Goal: Task Accomplishment & Management: Manage account settings

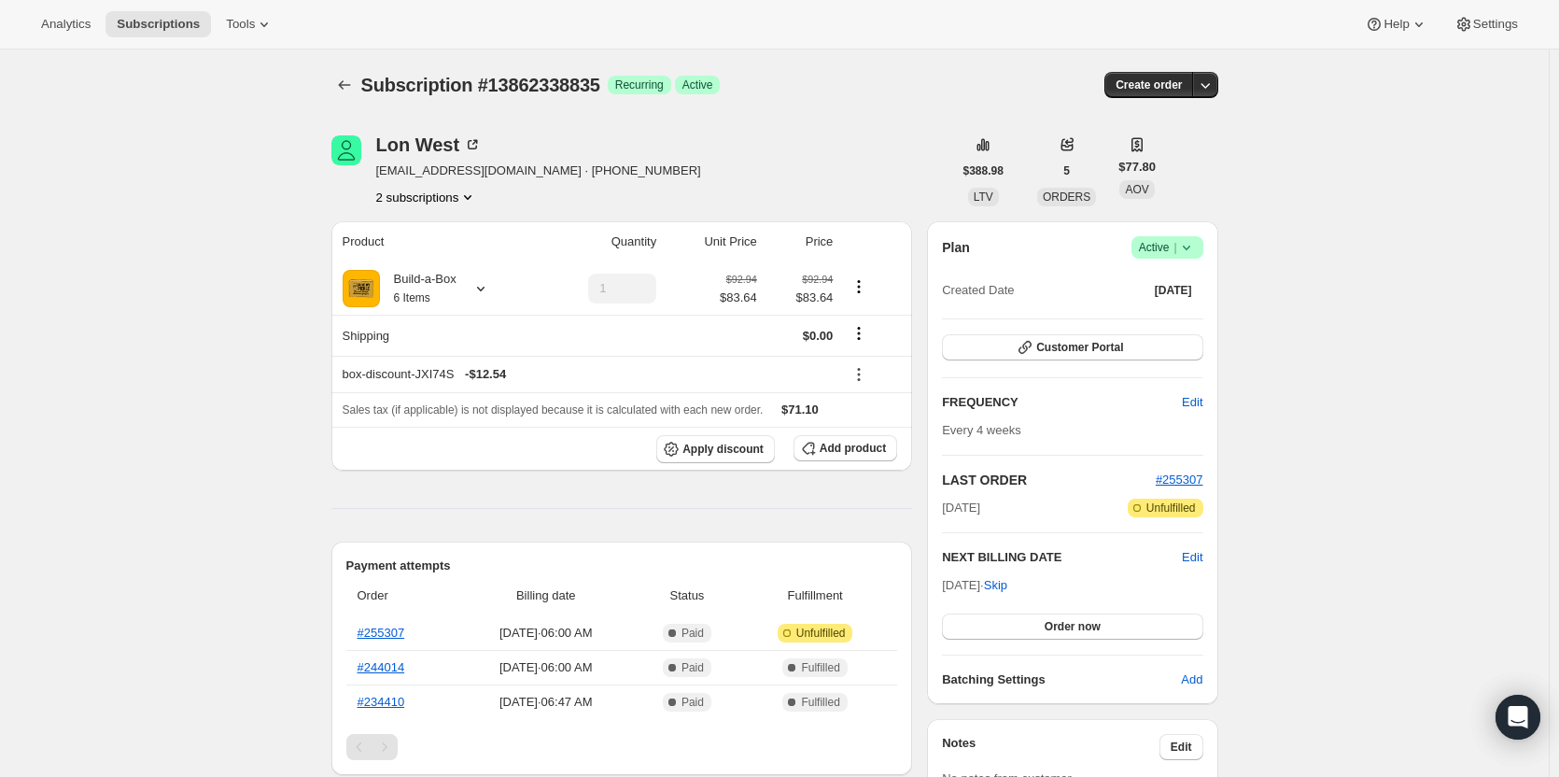
click at [448, 198] on button "2 subscriptions" at bounding box center [427, 197] width 102 height 19
click at [449, 253] on button "14924054803" at bounding box center [431, 263] width 141 height 30
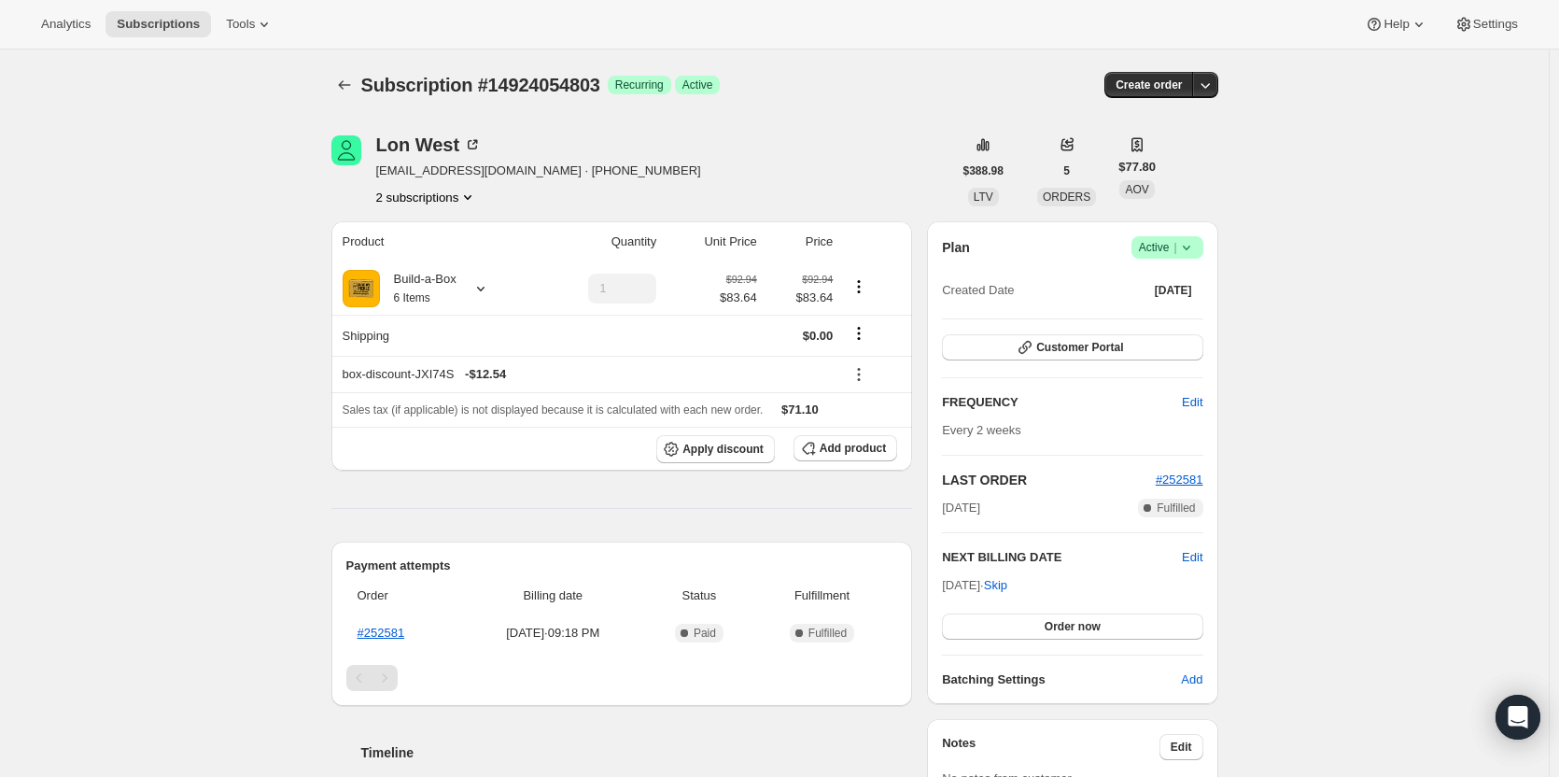
click at [442, 195] on button "2 subscriptions" at bounding box center [427, 197] width 102 height 19
click at [463, 228] on span "13862338835" at bounding box center [432, 232] width 130 height 19
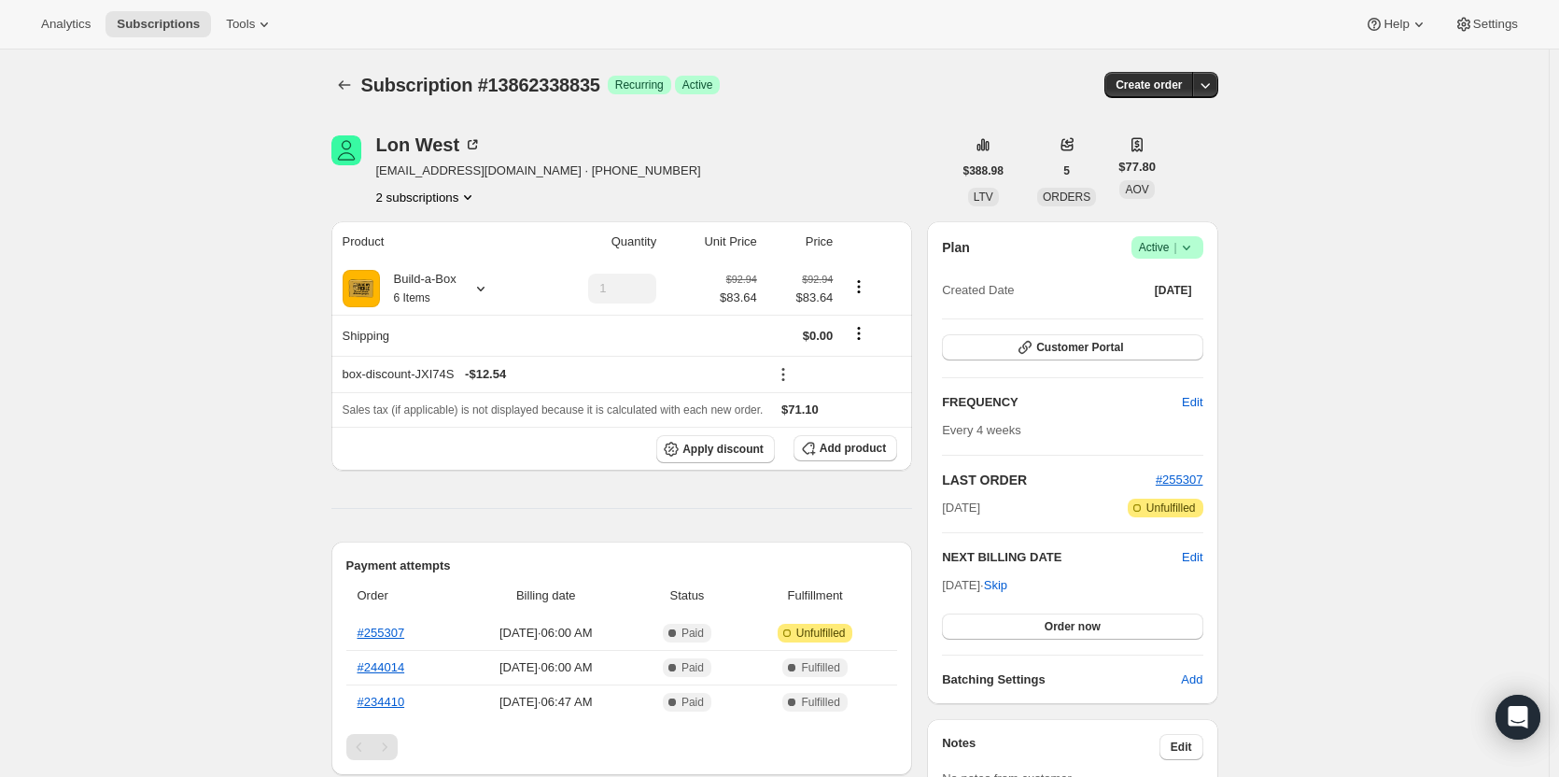
scroll to position [93, 0]
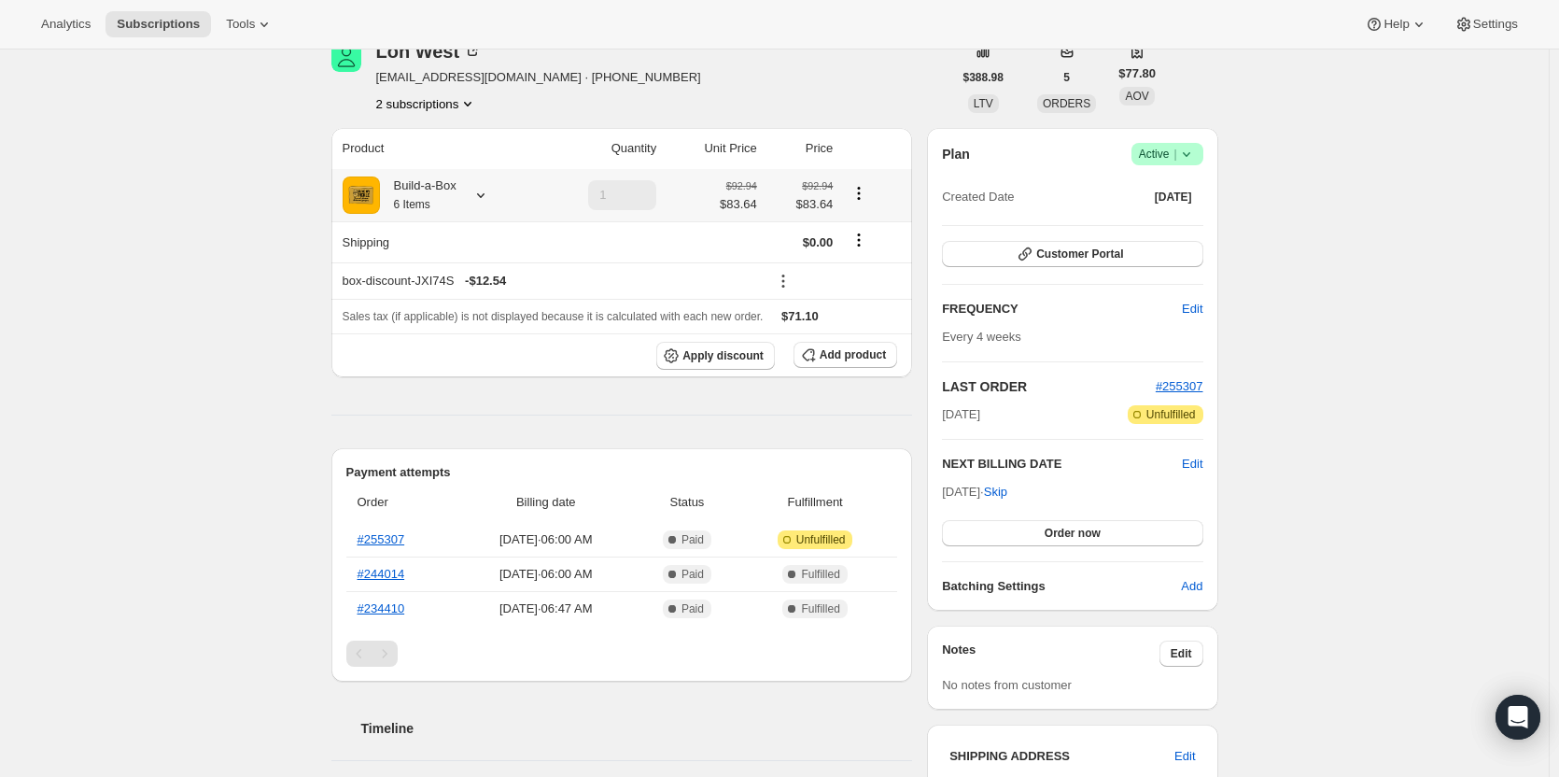
click at [462, 180] on div "Build-a-Box 6 Items" at bounding box center [437, 194] width 189 height 37
click at [469, 201] on div at bounding box center [477, 195] width 26 height 19
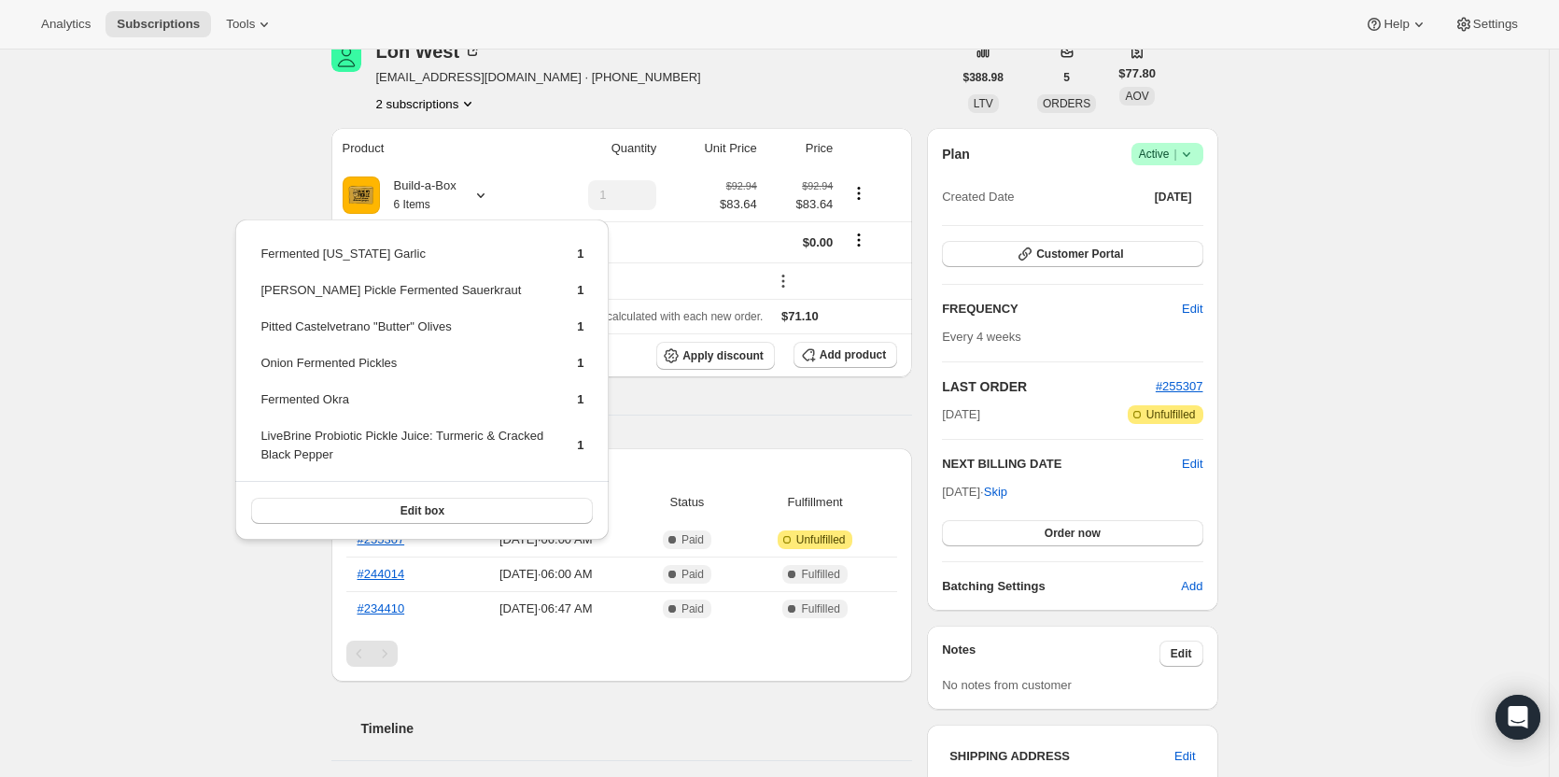
click at [455, 108] on button "2 subscriptions" at bounding box center [427, 103] width 102 height 19
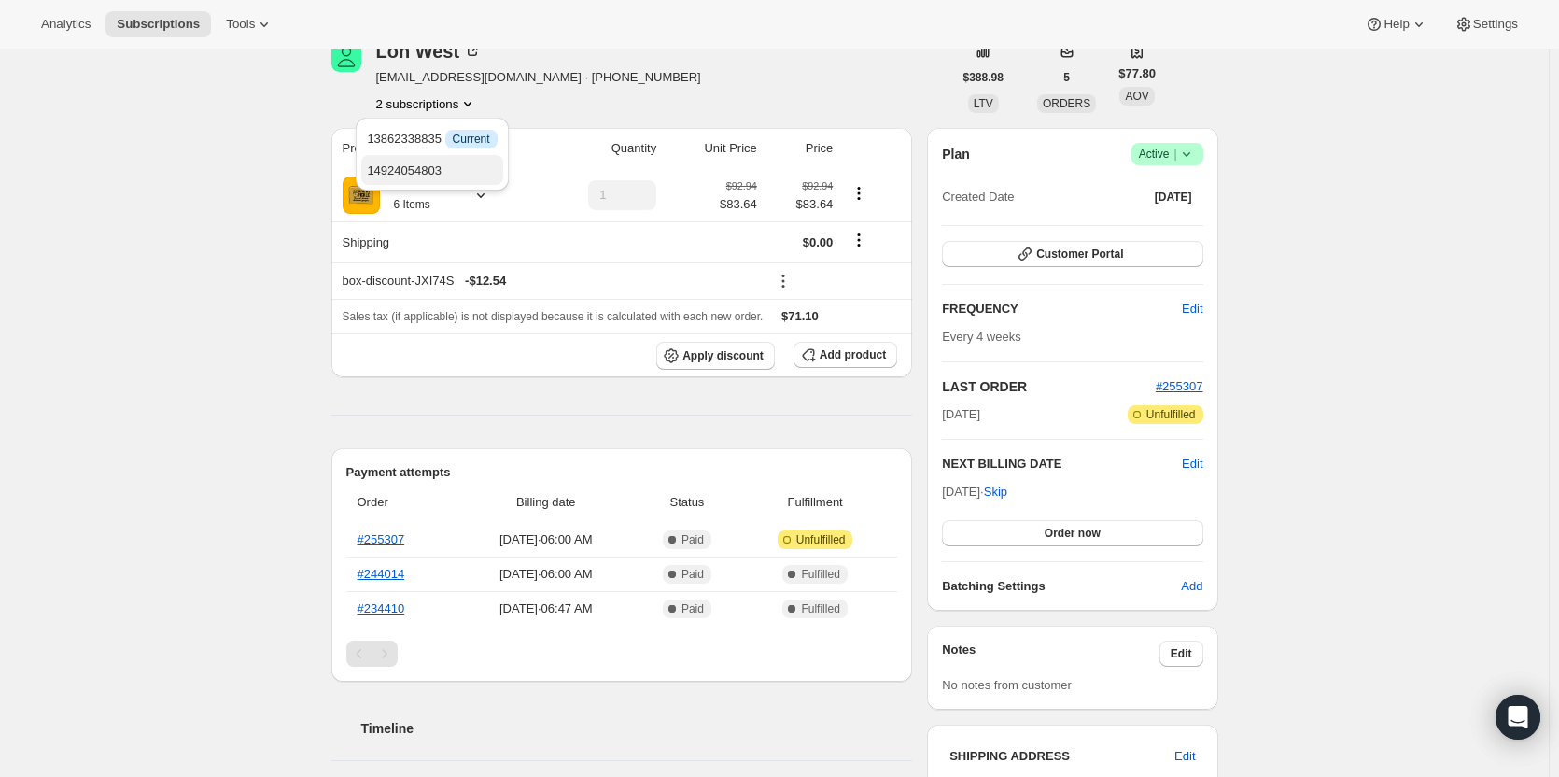
click at [464, 177] on span "14924054803" at bounding box center [432, 170] width 130 height 19
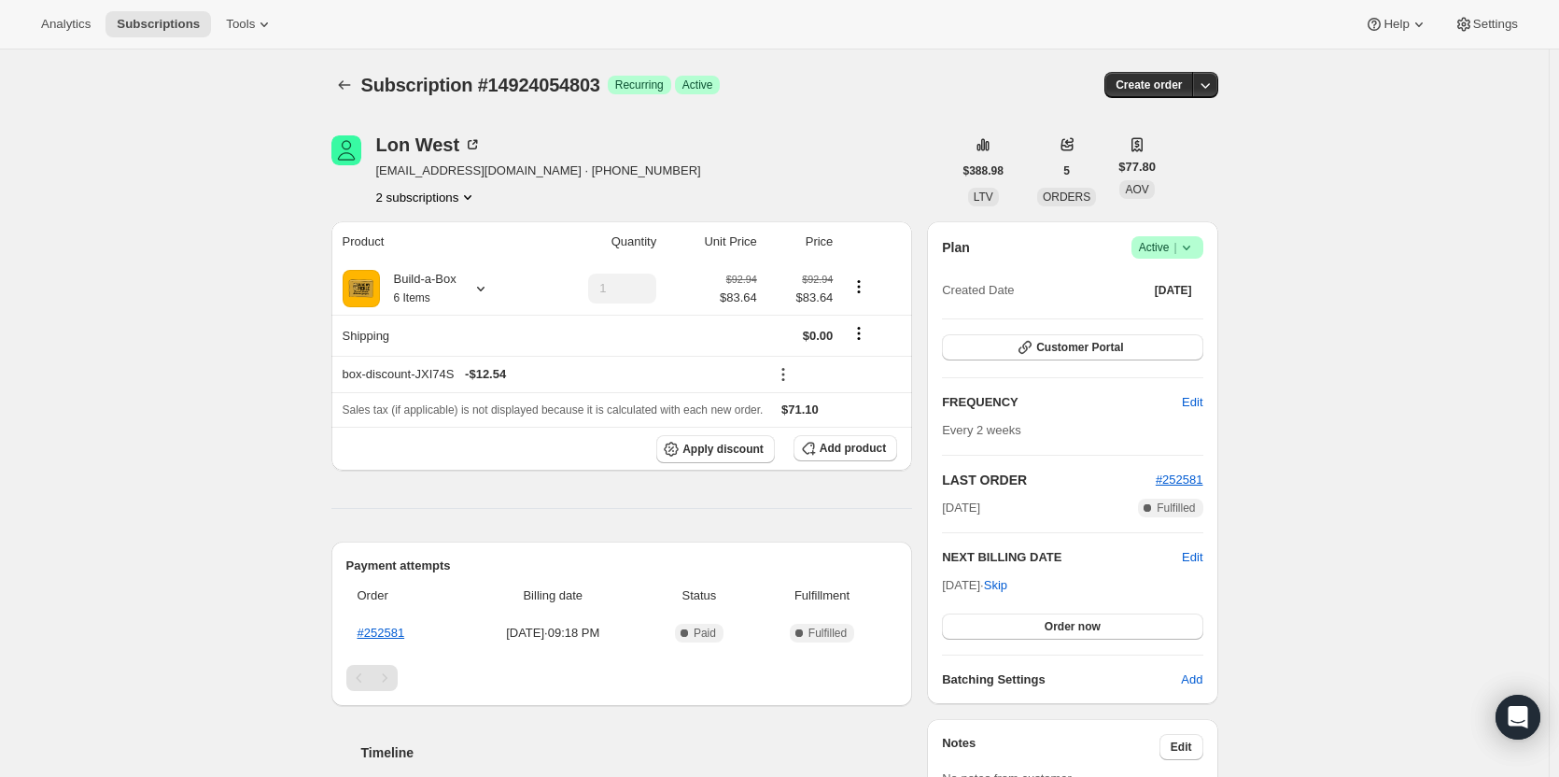
click at [446, 200] on button "2 subscriptions" at bounding box center [427, 197] width 102 height 19
click at [447, 227] on span "13862338835" at bounding box center [432, 232] width 130 height 19
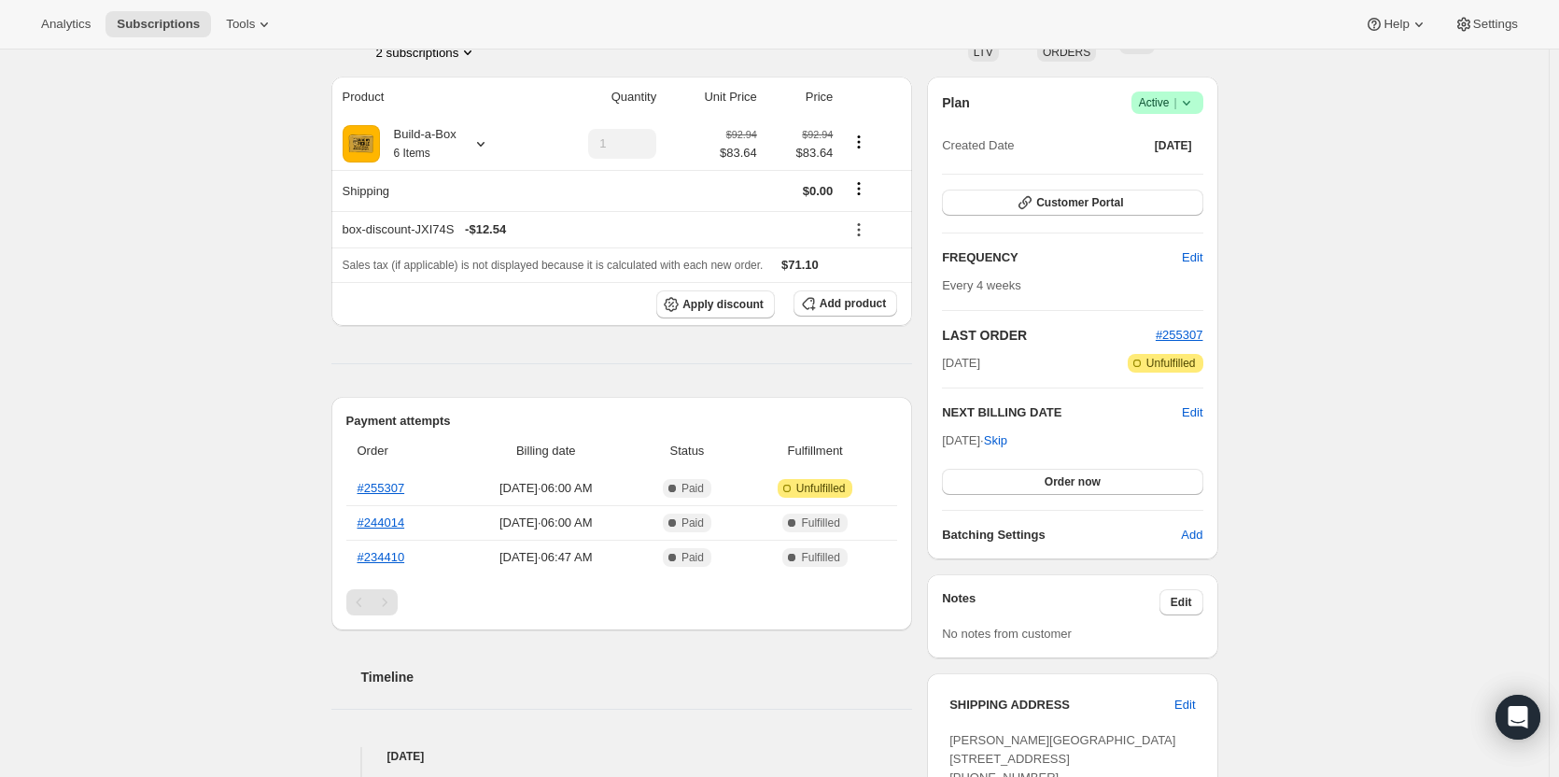
scroll to position [280, 0]
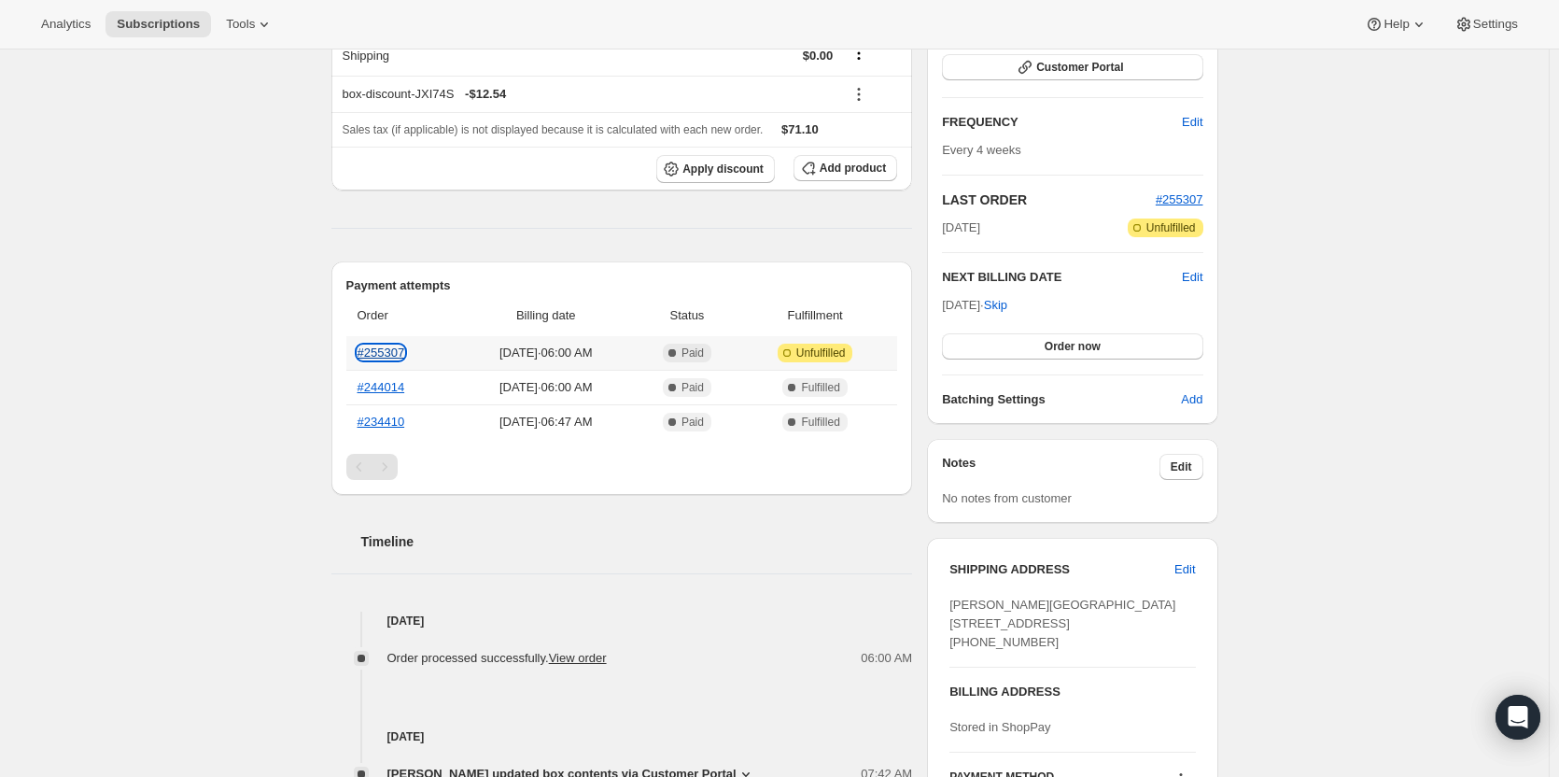
click at [386, 345] on link "#255307" at bounding box center [381, 352] width 48 height 14
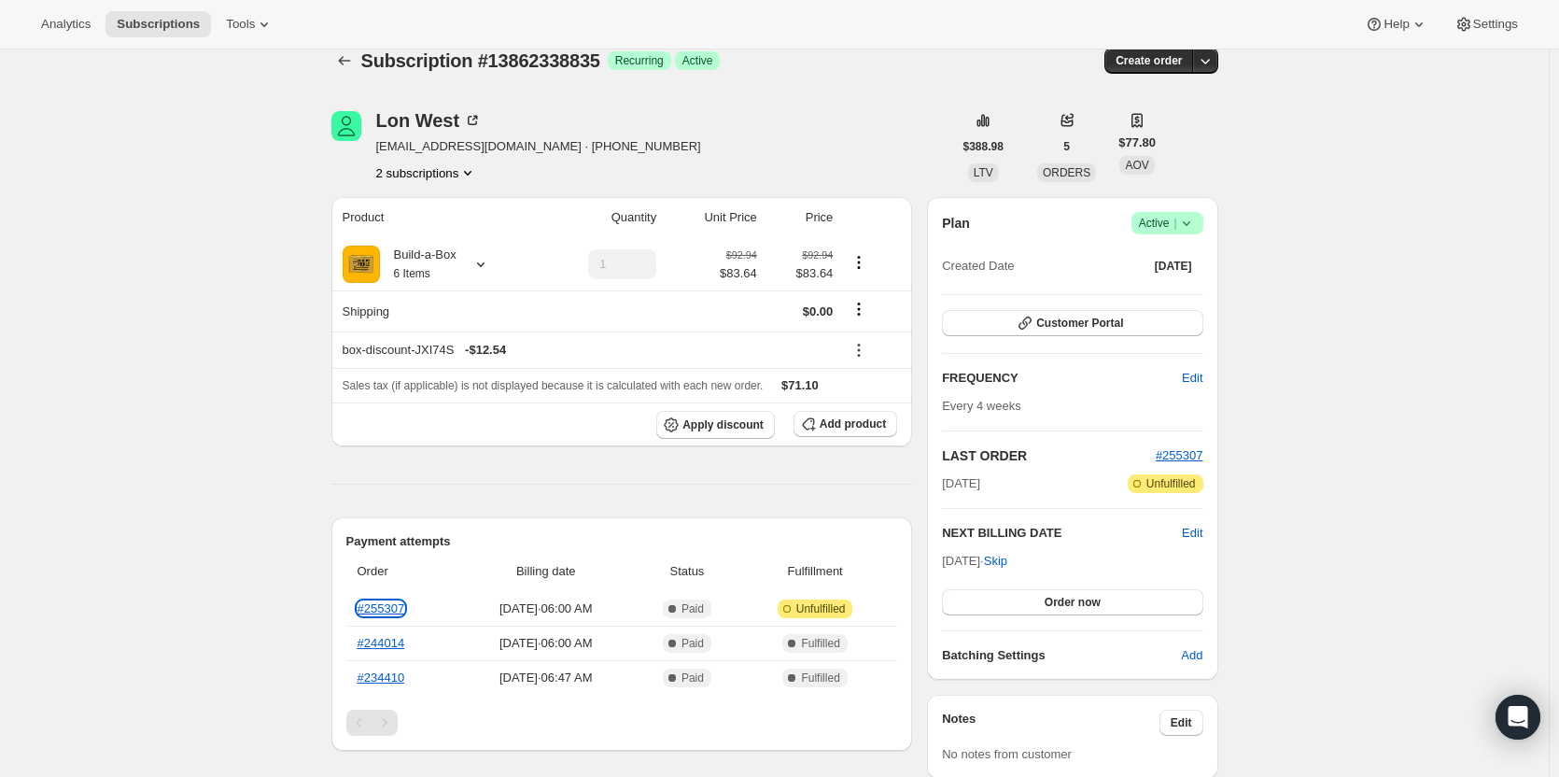
scroll to position [0, 0]
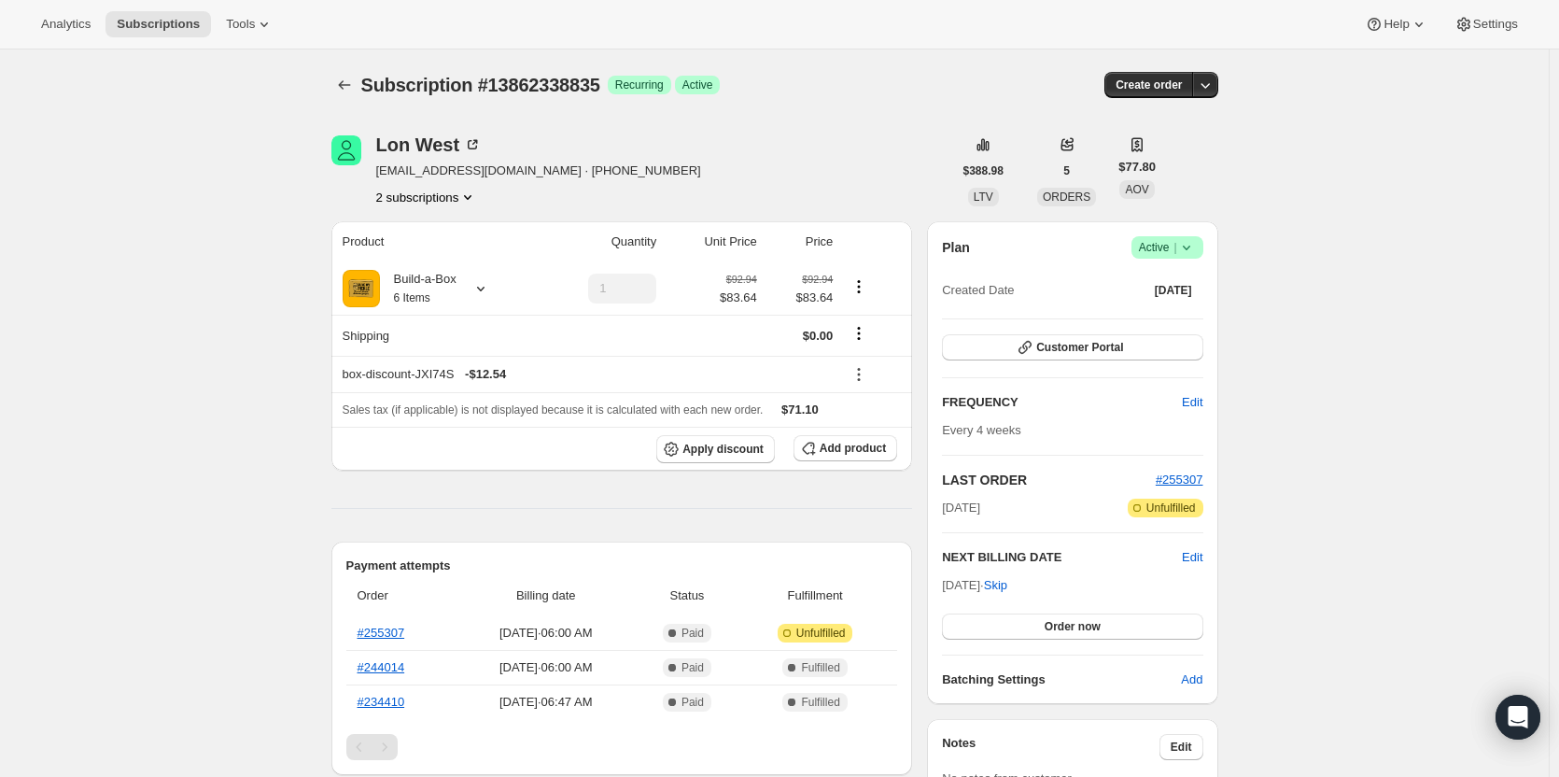
click at [436, 203] on button "2 subscriptions" at bounding box center [427, 197] width 102 height 19
click at [169, 209] on div "Subscription #13862338835. This page is ready Subscription #13862338835 Success…" at bounding box center [774, 781] width 1548 height 1465
click at [456, 289] on div "Build-a-Box 6 Items" at bounding box center [418, 288] width 77 height 37
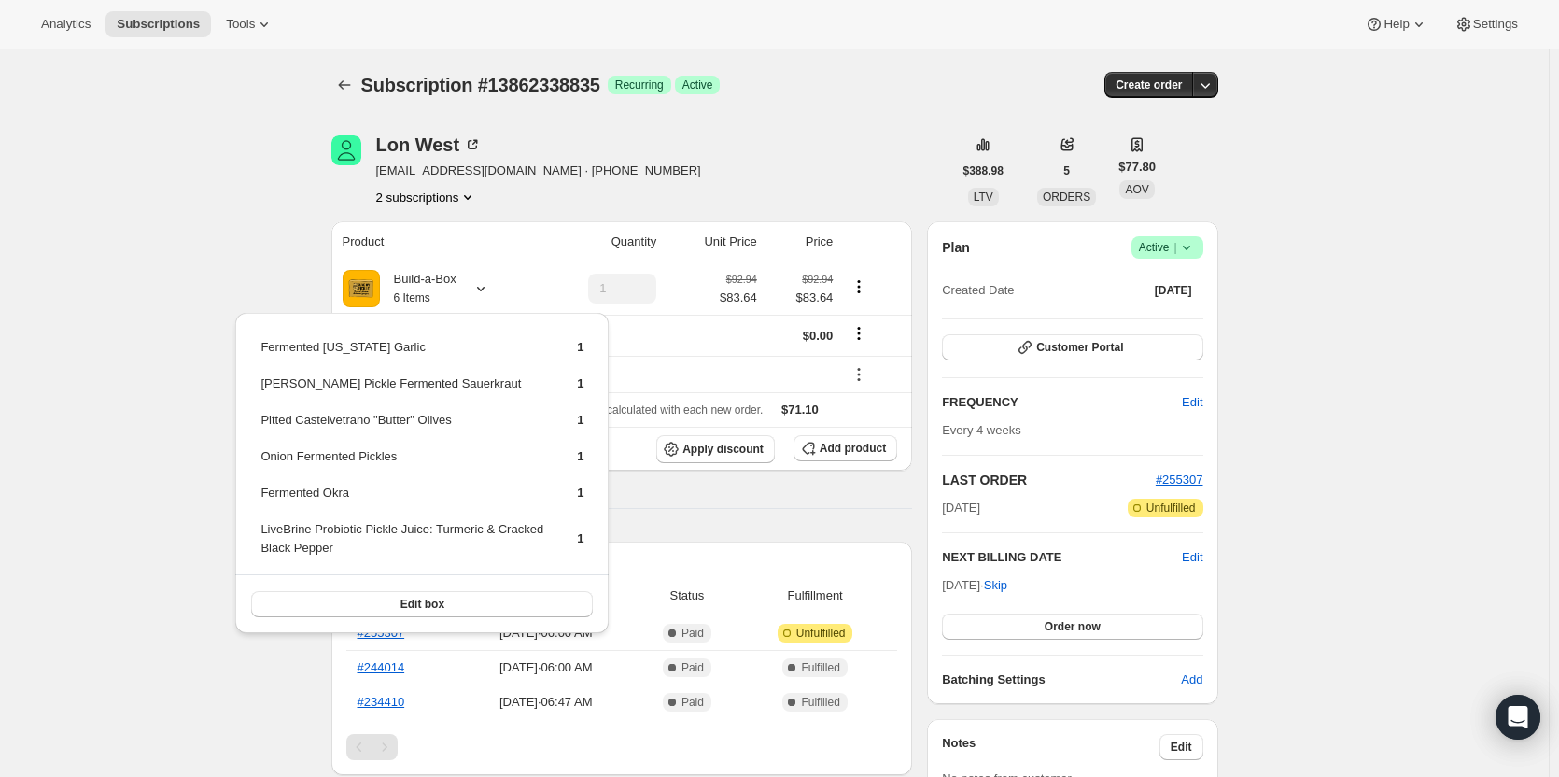
drag, startPoint x: 148, startPoint y: 483, endPoint x: 154, endPoint y: 469, distance: 14.2
click at [153, 470] on div "Subscription #13862338835. This page is ready Subscription #13862338835 Success…" at bounding box center [774, 781] width 1548 height 1465
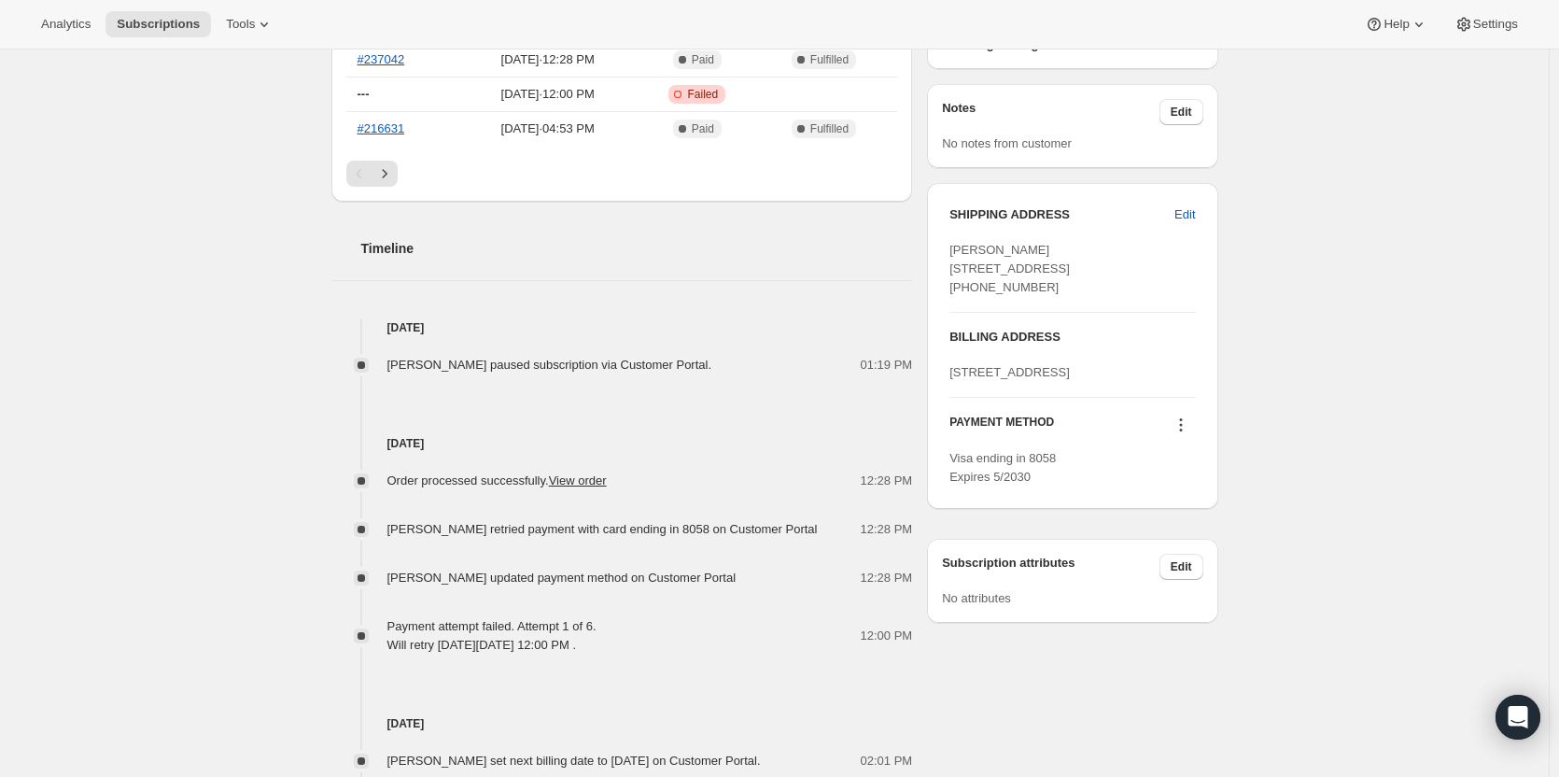
scroll to position [560, 0]
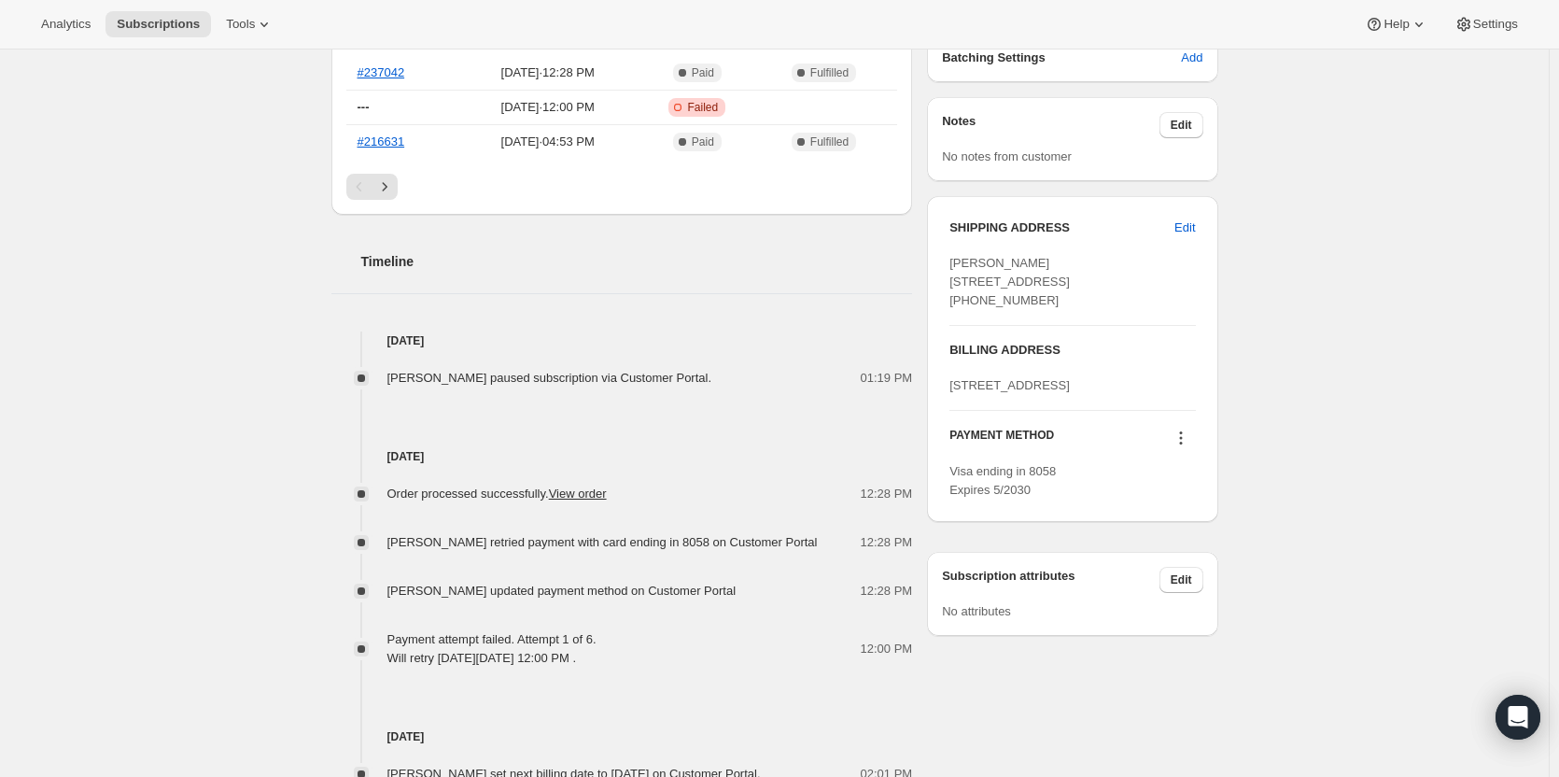
click at [1189, 447] on icon at bounding box center [1180, 437] width 19 height 19
click at [1189, 545] on span "Send link to update card" at bounding box center [1184, 547] width 131 height 14
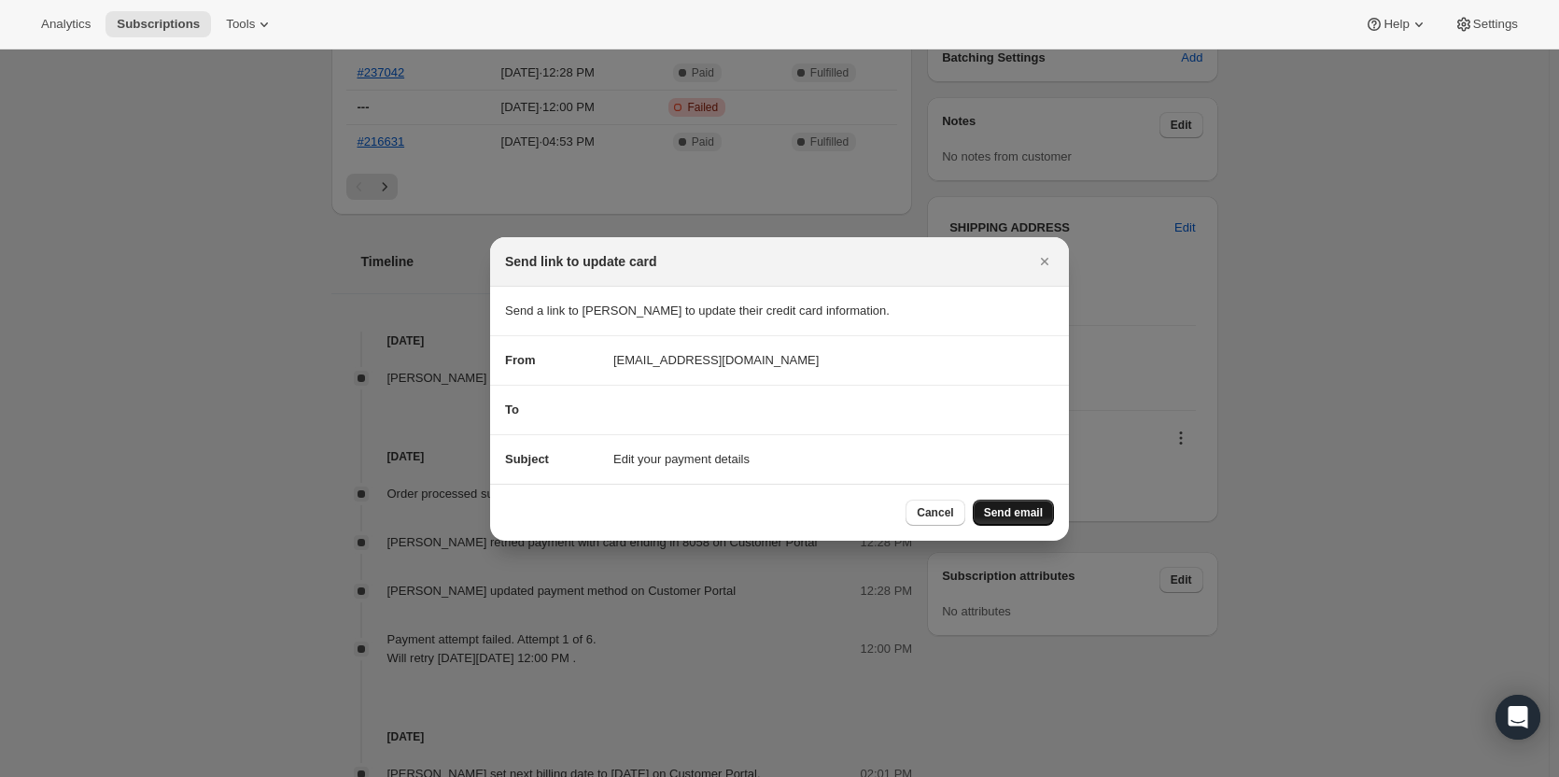
click at [1044, 515] on button "Send email" at bounding box center [1013, 512] width 81 height 26
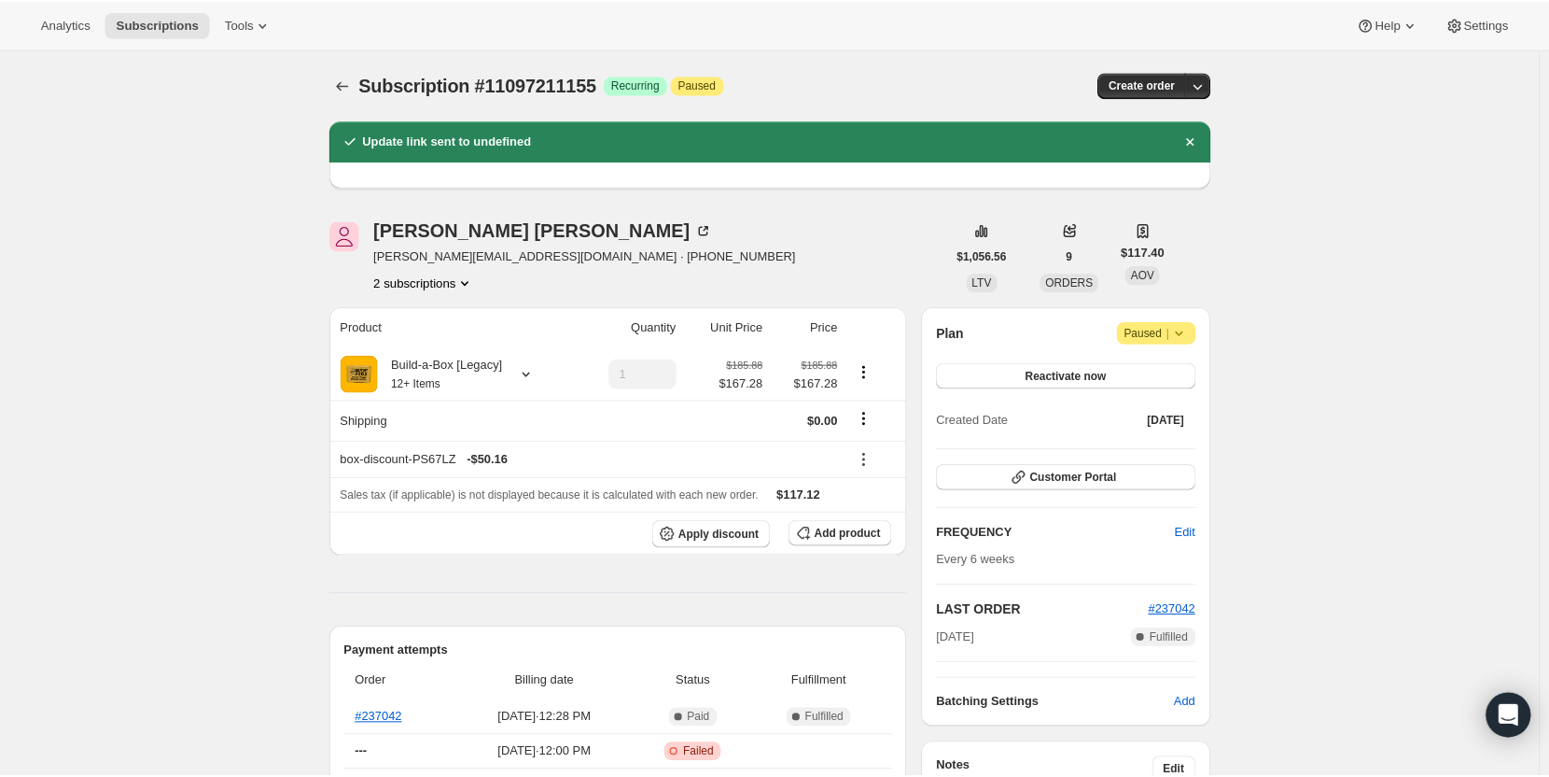
scroll to position [560, 0]
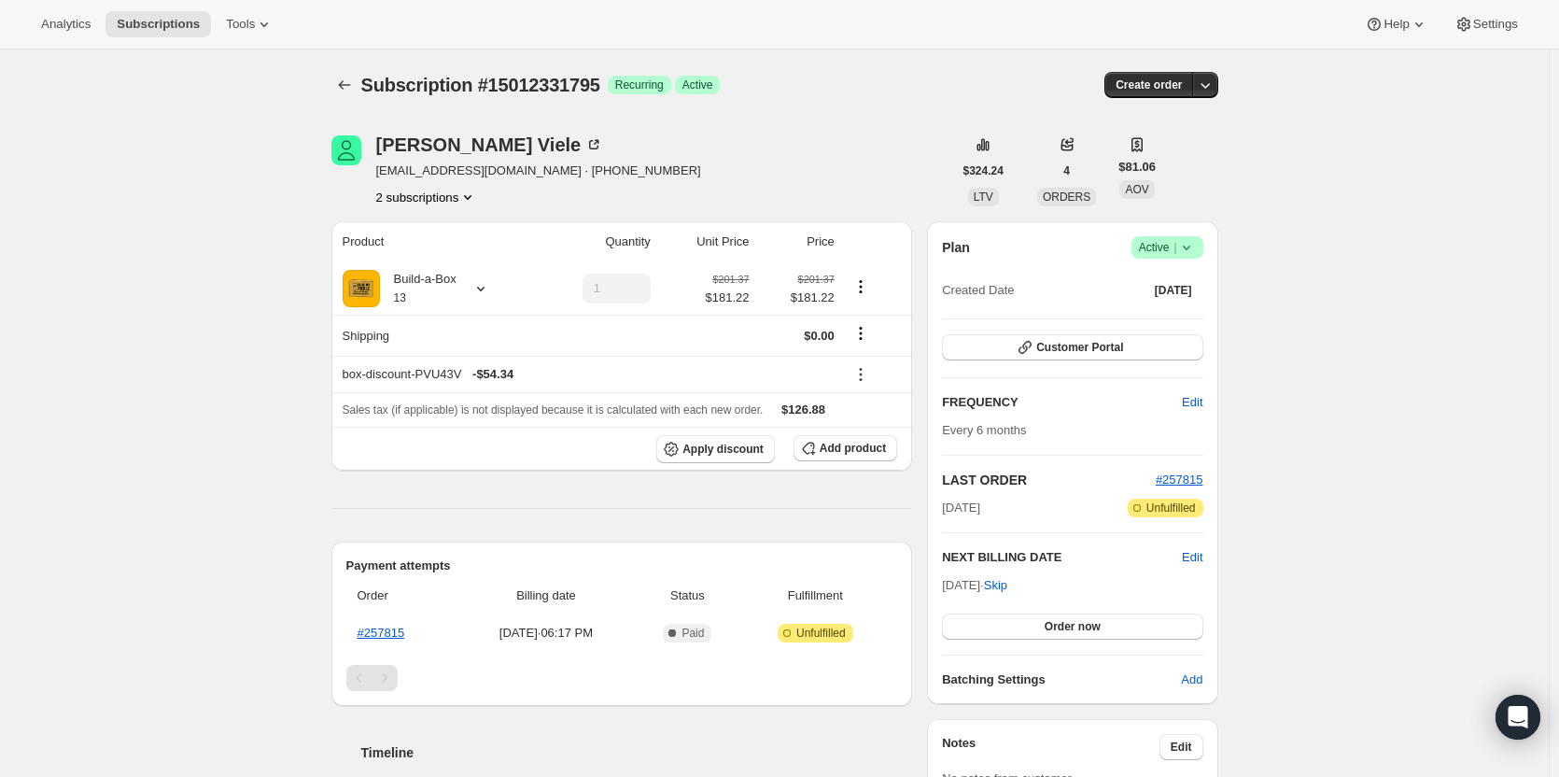
click at [450, 198] on button "2 subscriptions" at bounding box center [427, 197] width 102 height 19
click at [448, 220] on button "10830610707" at bounding box center [431, 232] width 141 height 30
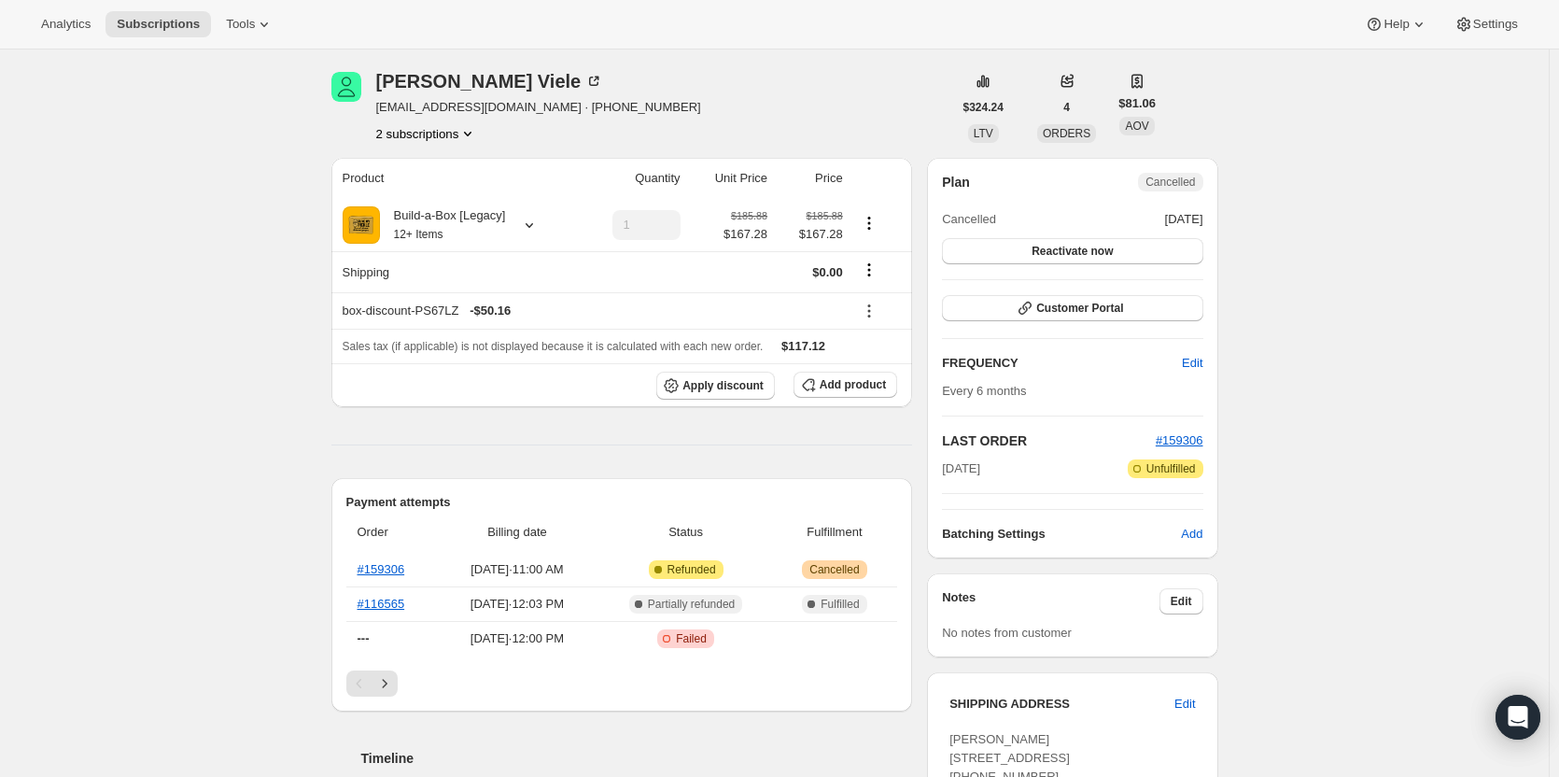
scroll to position [280, 0]
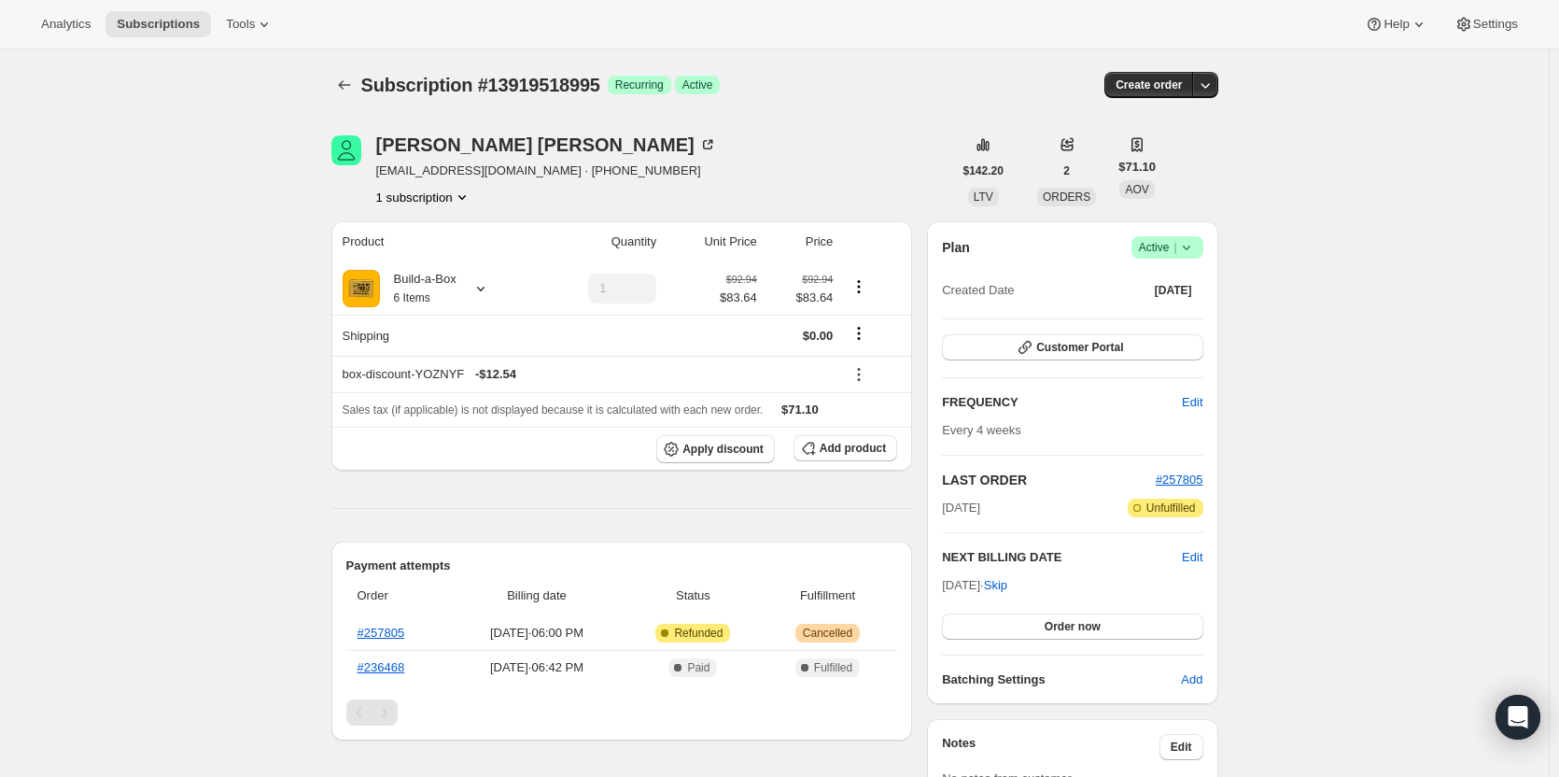
click at [1162, 242] on span "Active |" at bounding box center [1167, 247] width 57 height 19
click at [1198, 318] on span "Cancel subscription" at bounding box center [1172, 316] width 105 height 14
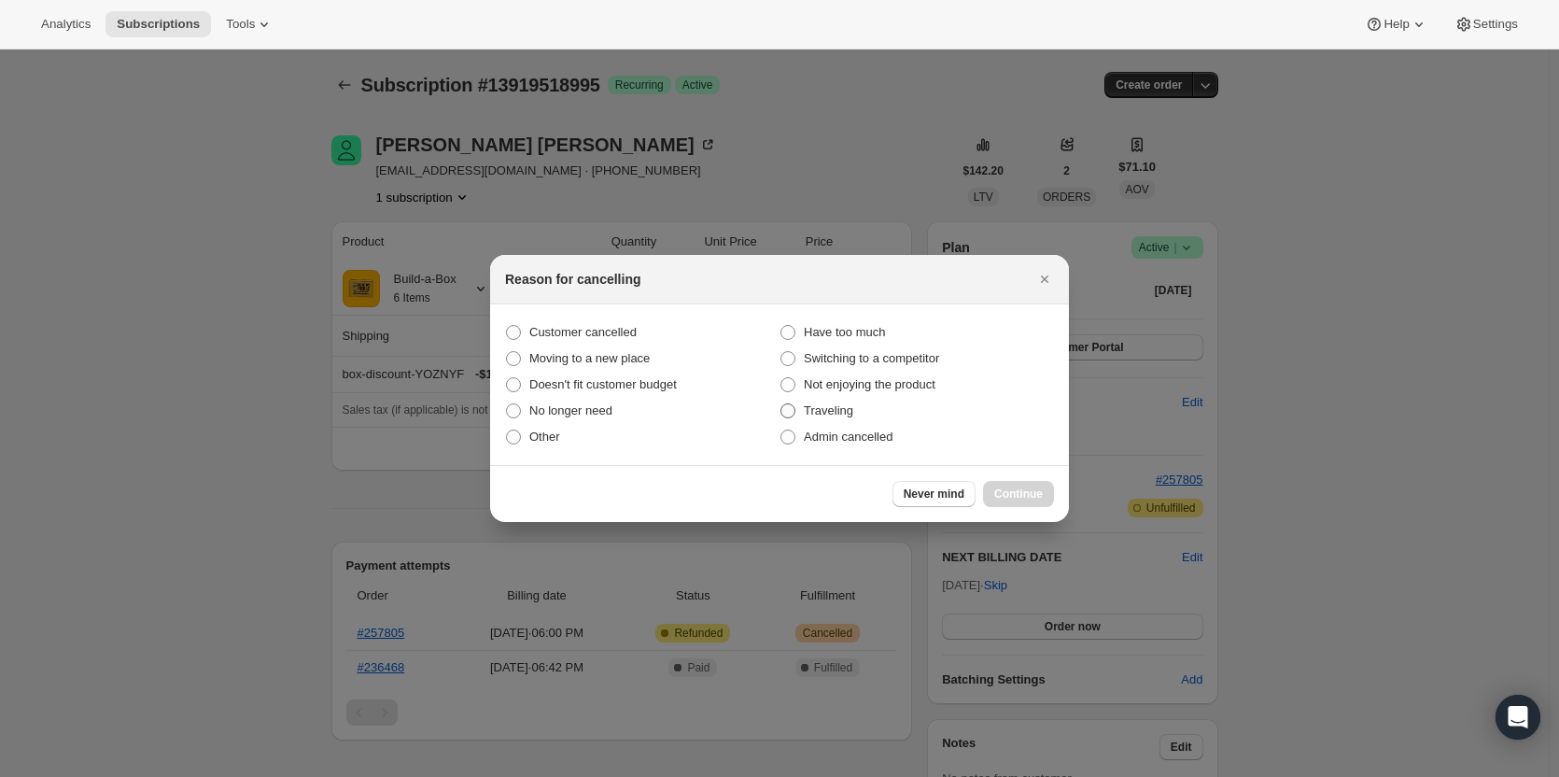
drag, startPoint x: 562, startPoint y: 325, endPoint x: 955, endPoint y: 419, distance: 404.1
click at [566, 325] on span "Customer cancelled" at bounding box center [582, 332] width 107 height 14
click at [513, 328] on span ":rbh:" at bounding box center [513, 332] width 15 height 15
click at [507, 326] on input "Customer cancelled" at bounding box center [506, 325] width 1 height 1
radio input "true"
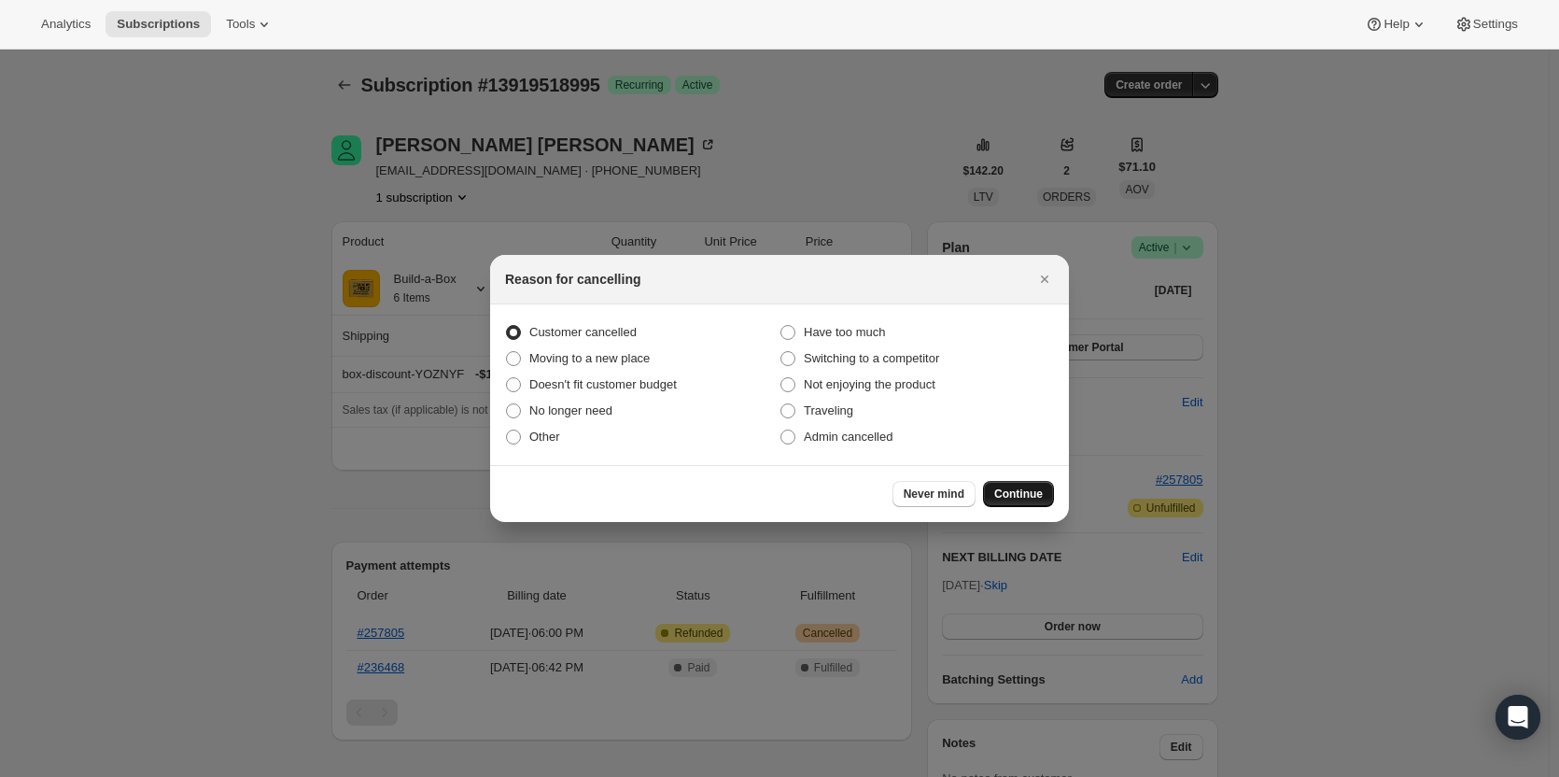
click at [1023, 492] on span "Continue" at bounding box center [1018, 493] width 49 height 15
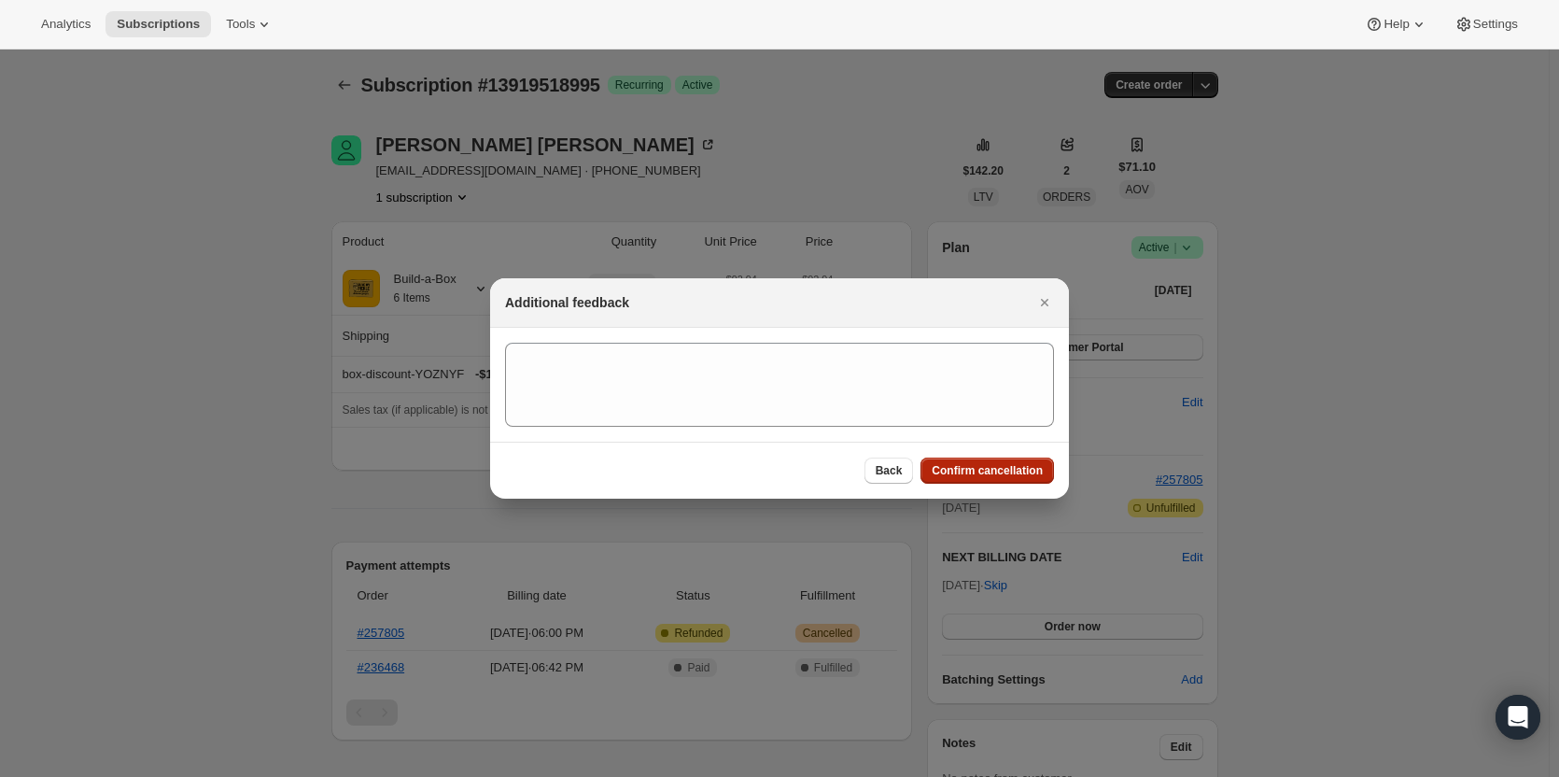
click at [1023, 481] on button "Confirm cancellation" at bounding box center [986, 470] width 133 height 26
